Goal: Find specific page/section: Find specific page/section

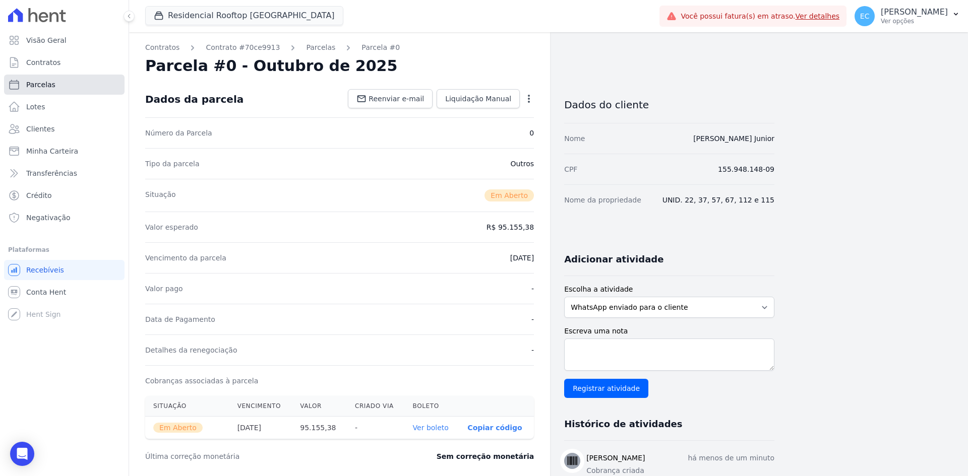
click at [32, 79] on link "Parcelas" at bounding box center [64, 85] width 120 height 20
select select
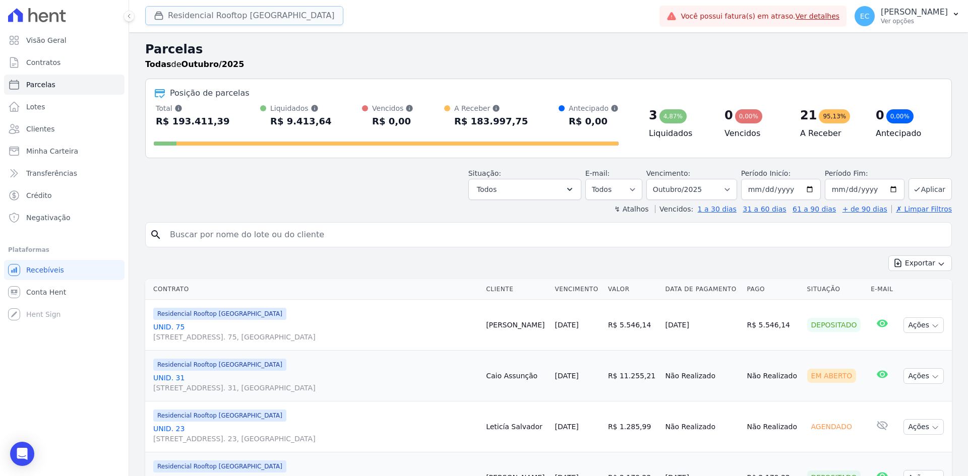
click at [154, 17] on icon "button" at bounding box center [159, 16] width 10 height 10
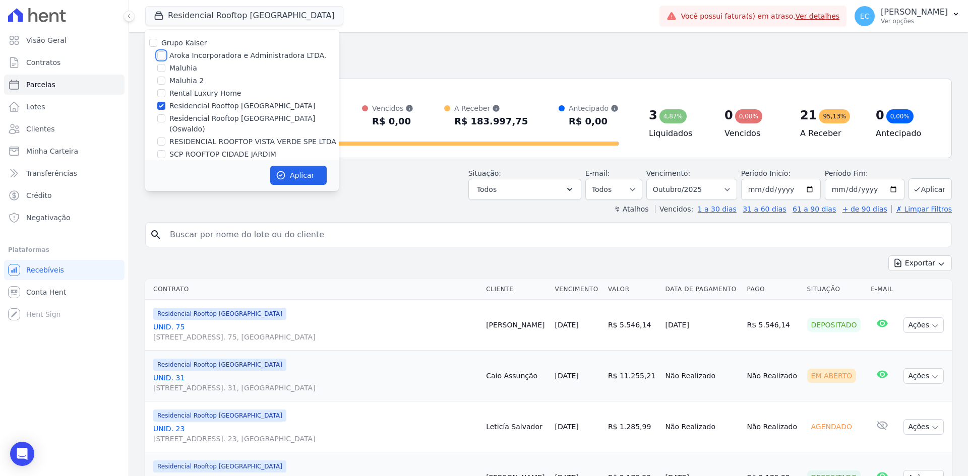
click at [164, 55] on input "Aroka Incorporadora e Administradora LTDA." at bounding box center [161, 55] width 8 height 8
checkbox input "true"
click at [163, 106] on input "Residencial Rooftop [GEOGRAPHIC_DATA]" at bounding box center [161, 106] width 8 height 8
checkbox input "false"
click at [288, 170] on button "Aplicar" at bounding box center [298, 175] width 56 height 19
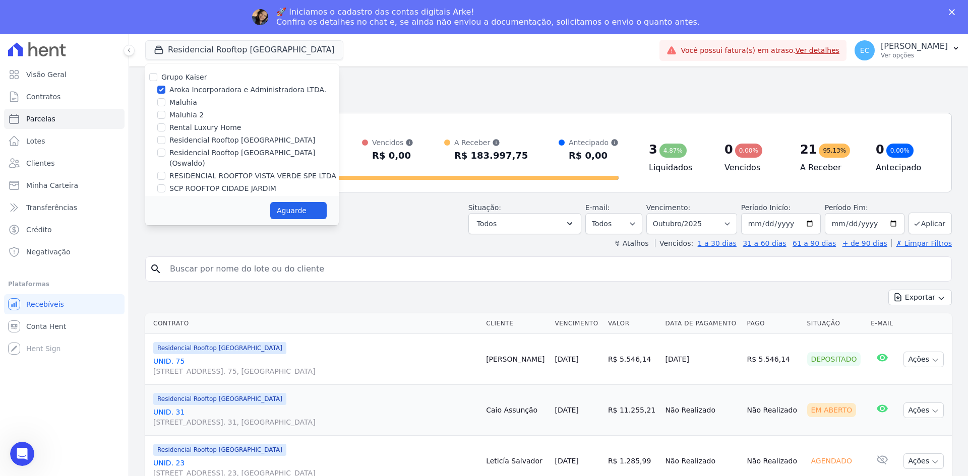
select select
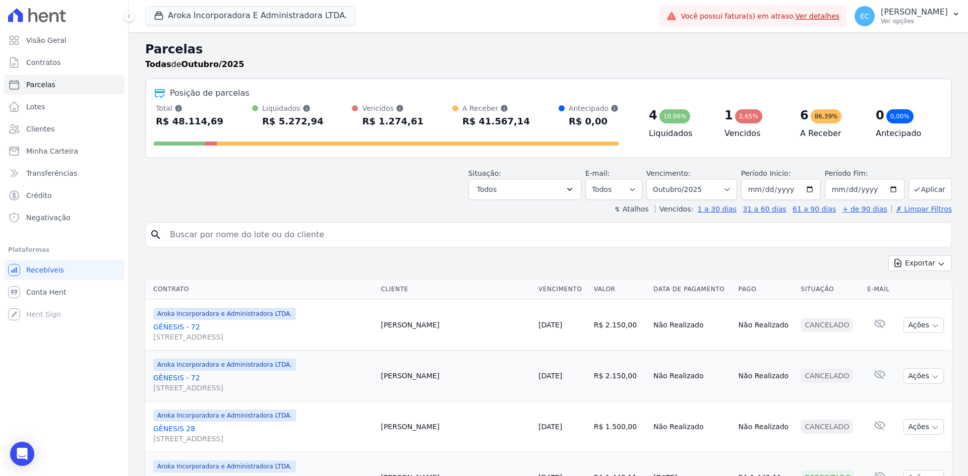
click at [952, 11] on icon "button" at bounding box center [956, 14] width 8 height 8
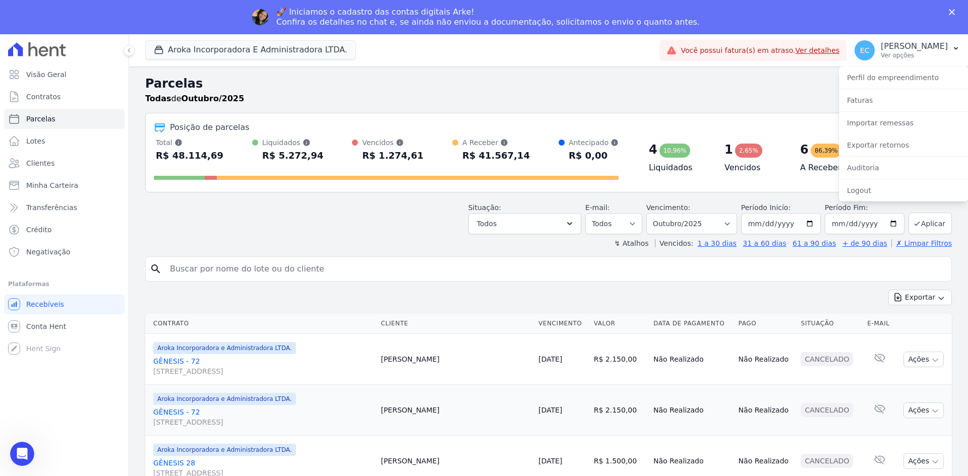
click at [580, 89] on h2 "Parcelas" at bounding box center [548, 84] width 807 height 18
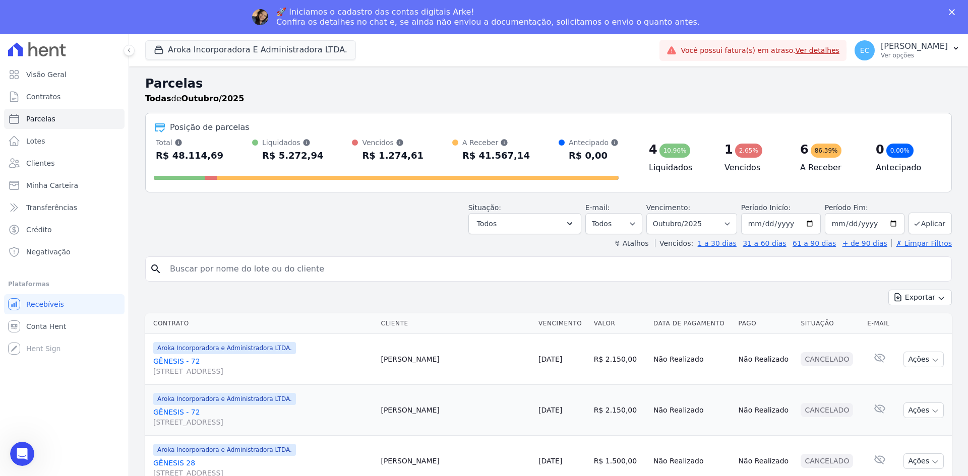
click at [952, 9] on icon "Fechar" at bounding box center [952, 12] width 6 height 6
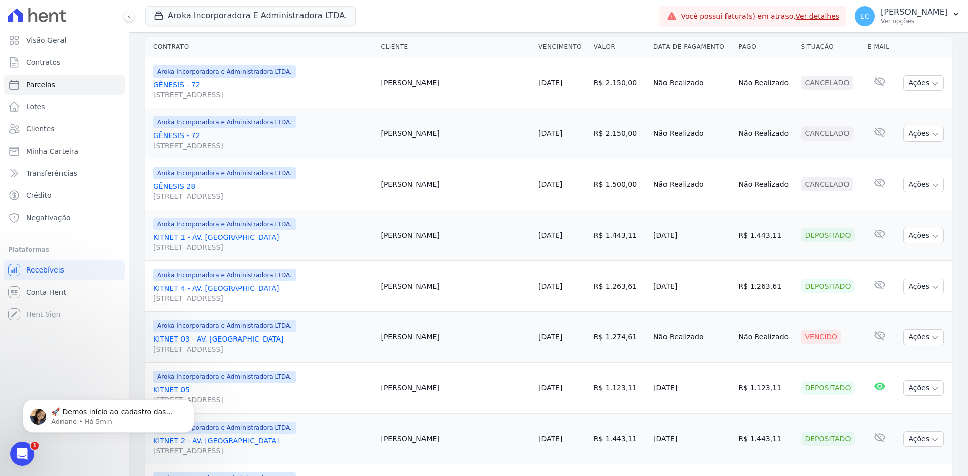
scroll to position [216, 0]
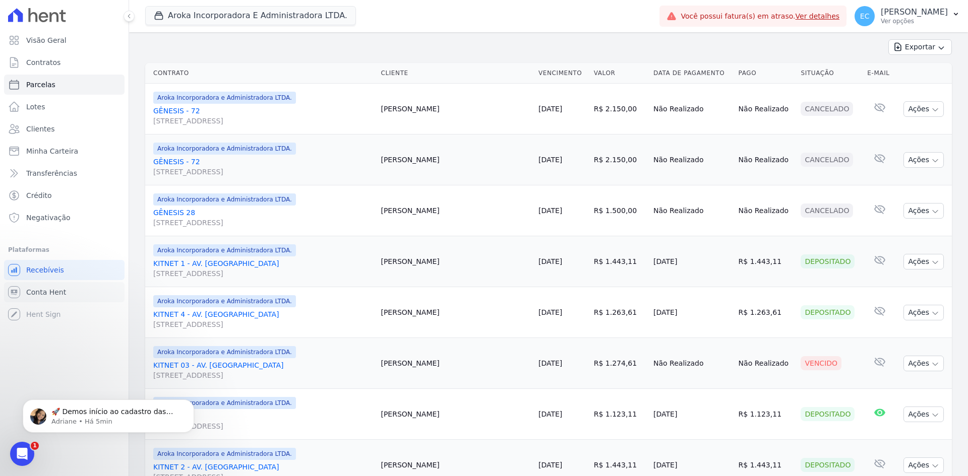
drag, startPoint x: 23, startPoint y: 288, endPoint x: 187, endPoint y: 280, distance: 164.0
click at [23, 288] on link "Conta Hent" at bounding box center [64, 292] width 120 height 20
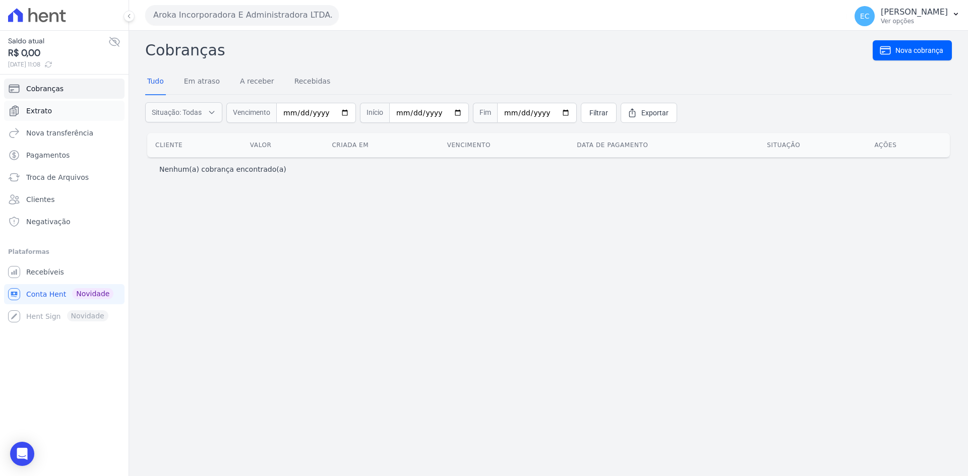
click at [45, 112] on span "Extrato" at bounding box center [39, 111] width 26 height 10
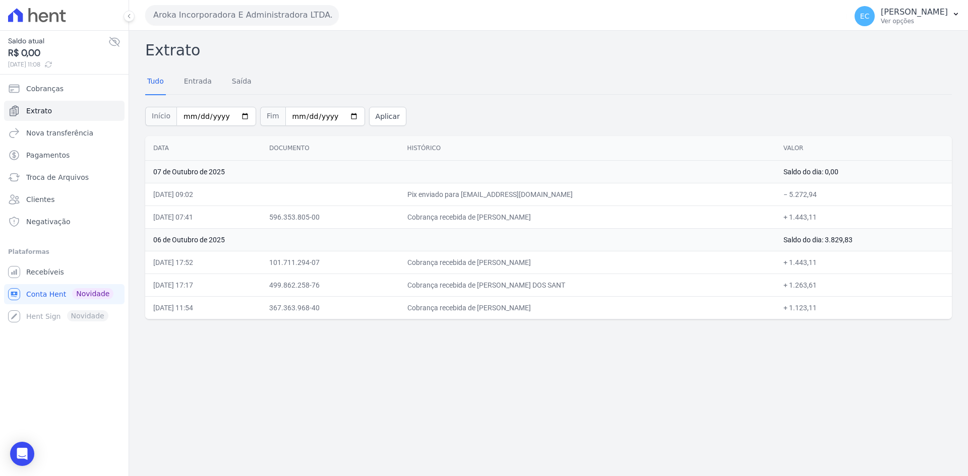
click at [181, 15] on button "Aroka Incorporadora E Administradora LTDA." at bounding box center [242, 15] width 194 height 20
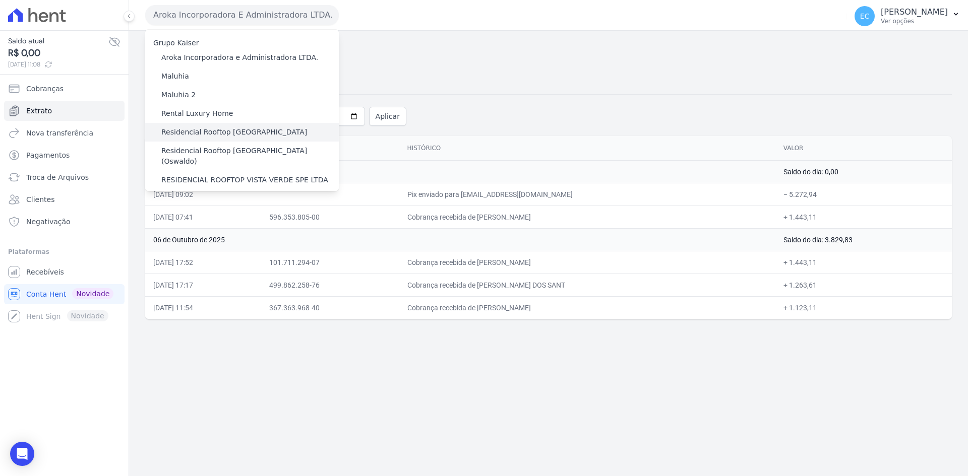
click at [217, 131] on label "Residencial Rooftop [GEOGRAPHIC_DATA]" at bounding box center [234, 132] width 146 height 11
click at [0, 0] on input "Residencial Rooftop [GEOGRAPHIC_DATA]" at bounding box center [0, 0] width 0 height 0
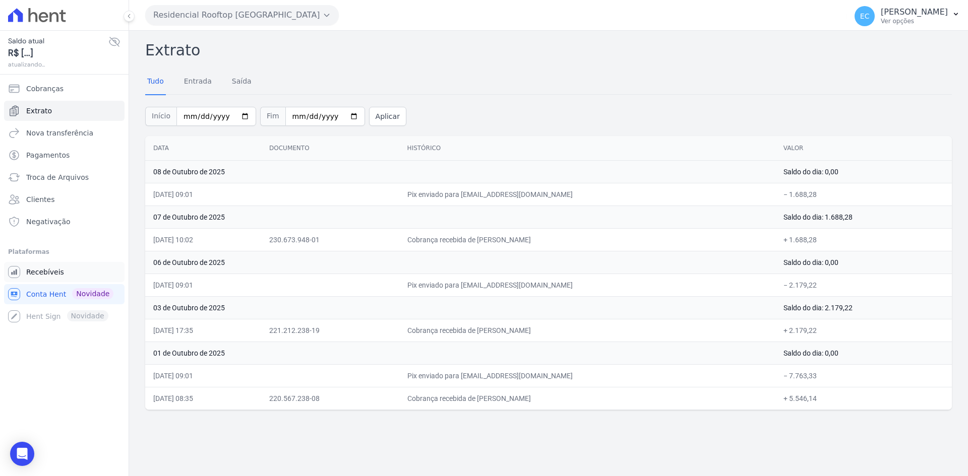
click at [51, 267] on span "Recebíveis" at bounding box center [45, 272] width 38 height 10
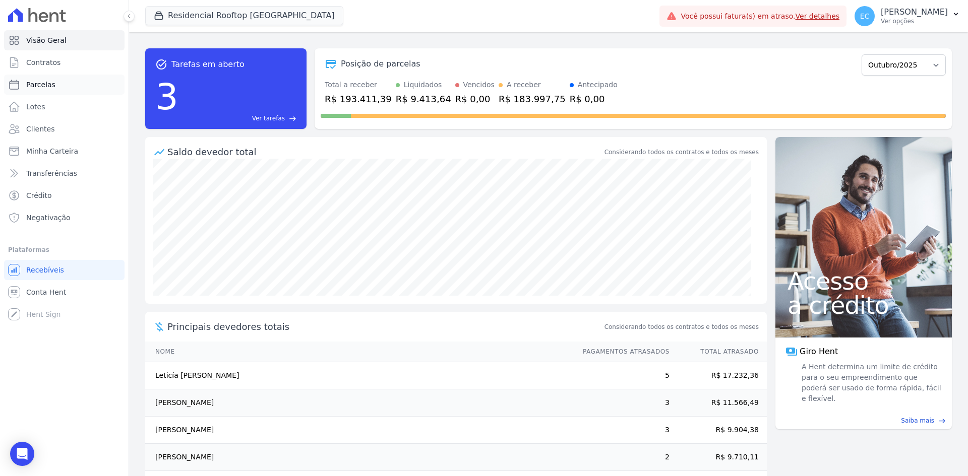
click at [72, 92] on link "Parcelas" at bounding box center [64, 85] width 120 height 20
select select
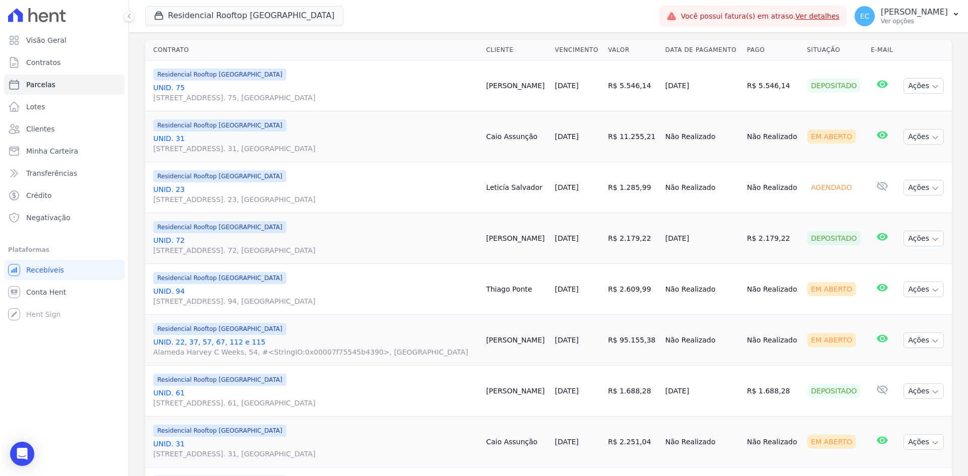
scroll to position [202, 0]
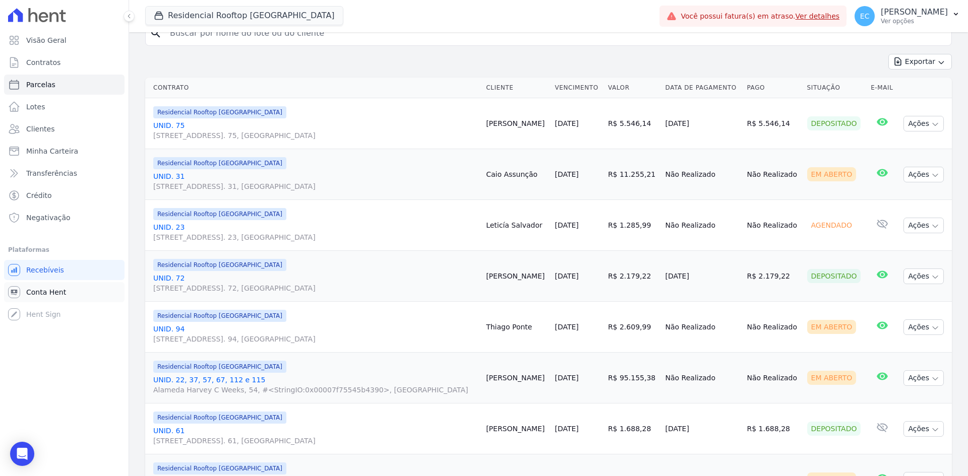
drag, startPoint x: 54, startPoint y: 296, endPoint x: 108, endPoint y: 288, distance: 54.6
click at [54, 296] on span "Conta Hent" at bounding box center [46, 292] width 40 height 10
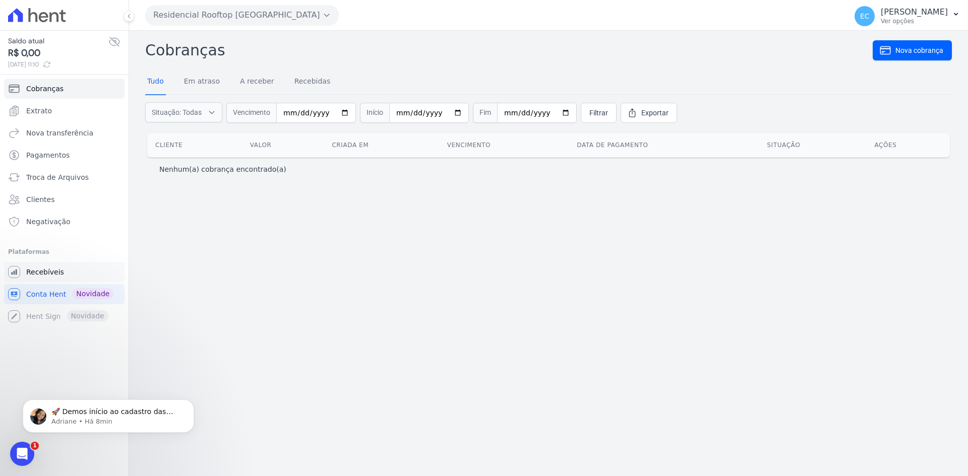
click at [78, 267] on link "Recebíveis" at bounding box center [64, 272] width 120 height 20
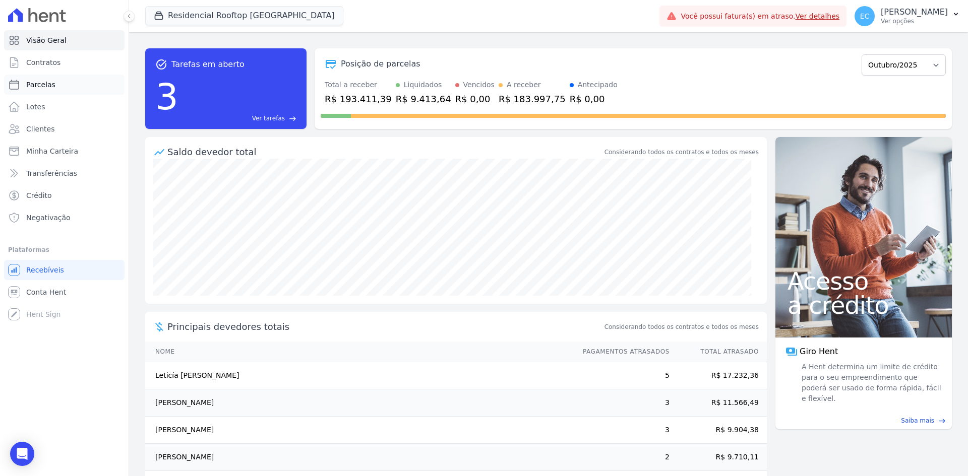
click at [44, 92] on link "Parcelas" at bounding box center [64, 85] width 120 height 20
select select
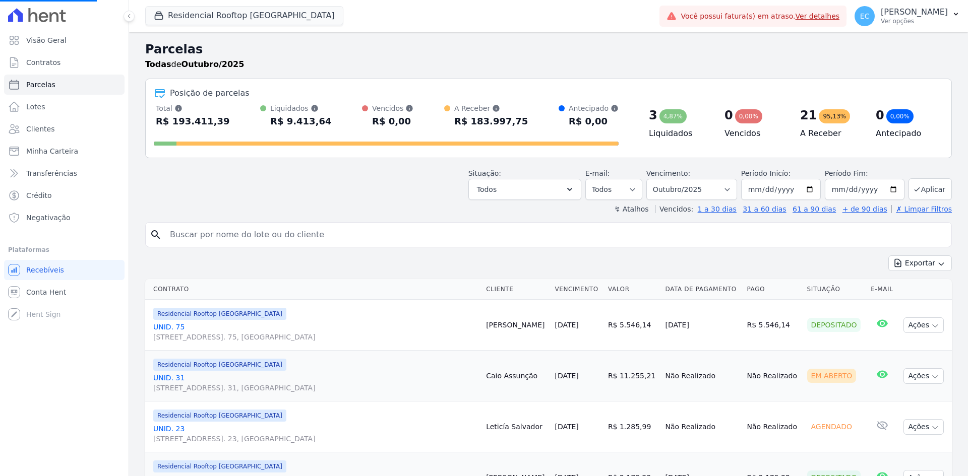
select select
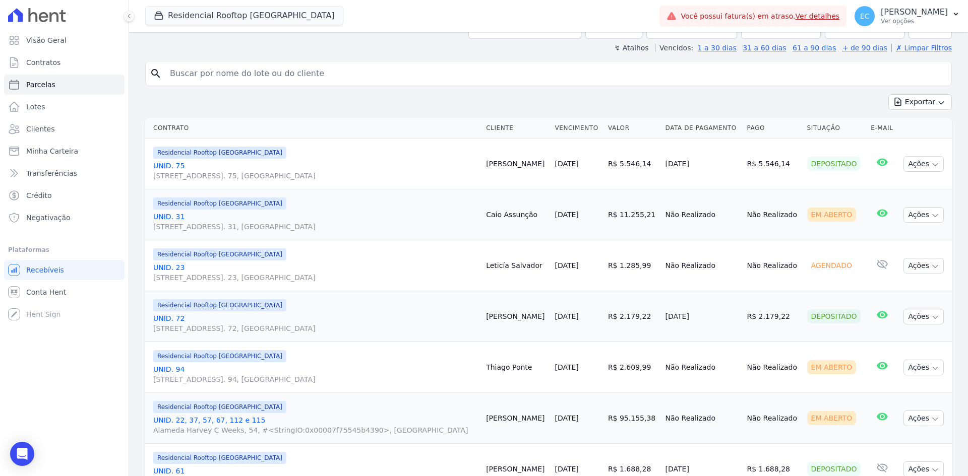
scroll to position [270, 0]
